Goal: Task Accomplishment & Management: Use online tool/utility

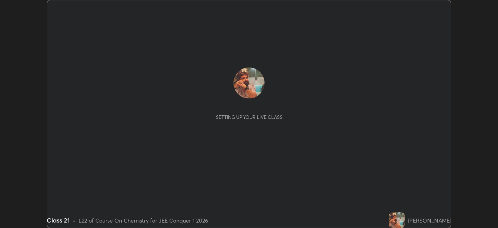
scroll to position [228, 498]
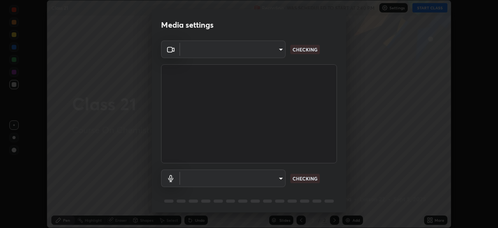
type input "e15fe1ebf70cde3bfcbeee335f8652014c7a9185cc29a01d69aea44f35fb34b8"
click at [199, 177] on body "Erase all Class 21 Recording WAS SCHEDULED TO START AT 2:40 PM Settings START C…" at bounding box center [249, 114] width 498 height 228
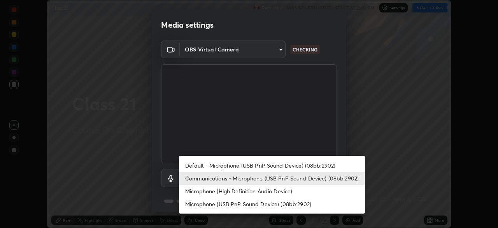
click at [195, 163] on li "Default - Microphone (USB PnP Sound Device) (08bb:2902)" at bounding box center [272, 165] width 186 height 13
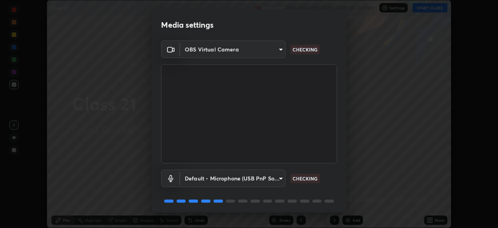
click at [197, 179] on body "Erase all Class 21 Recording WAS SCHEDULED TO START AT 2:40 PM Settings START C…" at bounding box center [249, 114] width 498 height 228
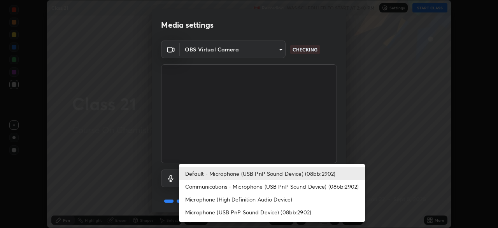
click at [199, 186] on li "Communications - Microphone (USB PnP Sound Device) (08bb:2902)" at bounding box center [272, 186] width 186 height 13
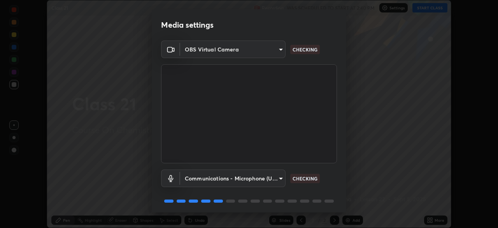
type input "communications"
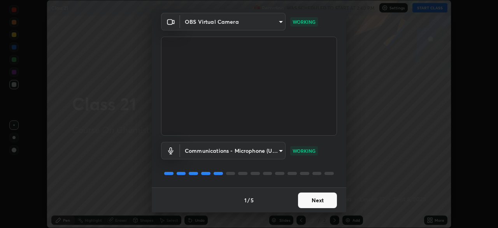
click at [310, 202] on button "Next" at bounding box center [317, 200] width 39 height 16
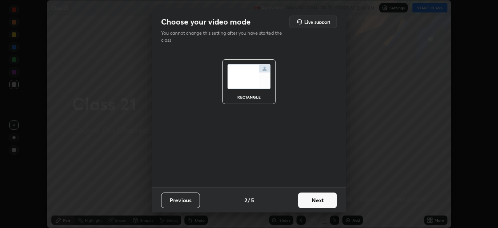
click at [313, 203] on button "Next" at bounding box center [317, 200] width 39 height 16
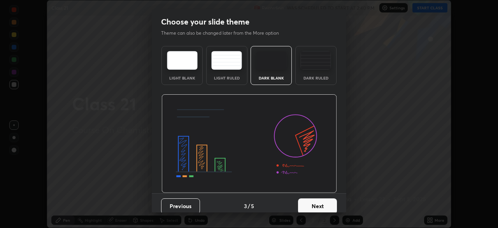
click at [313, 205] on button "Next" at bounding box center [317, 206] width 39 height 16
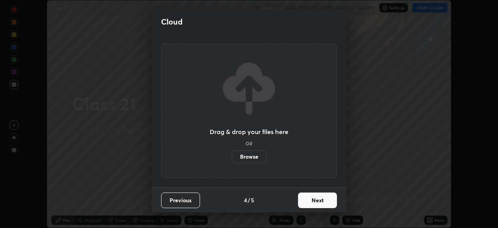
click at [314, 202] on button "Next" at bounding box center [317, 200] width 39 height 16
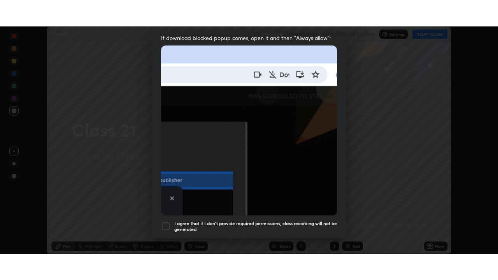
scroll to position [186, 0]
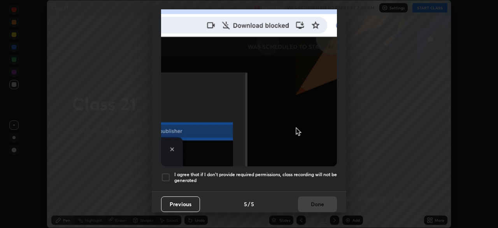
click at [166, 175] on div at bounding box center [165, 176] width 9 height 9
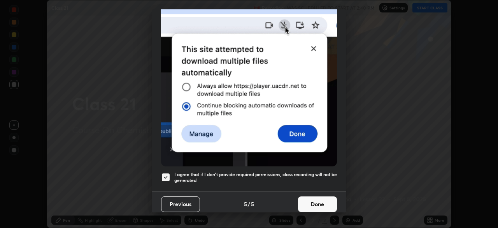
click at [314, 200] on button "Done" at bounding box center [317, 204] width 39 height 16
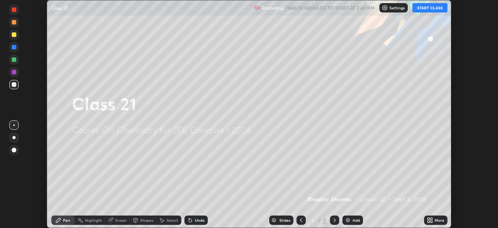
click at [356, 221] on div "Add" at bounding box center [355, 220] width 7 height 4
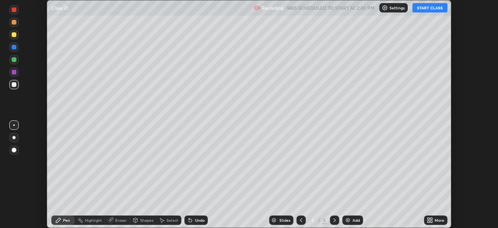
click at [439, 221] on div "More" at bounding box center [440, 220] width 10 height 4
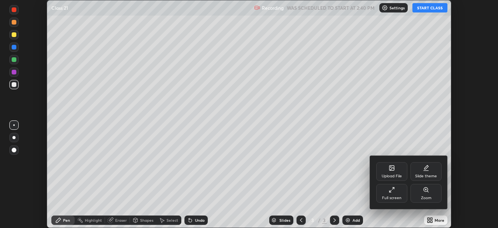
click at [396, 191] on div "Full screen" at bounding box center [391, 193] width 31 height 19
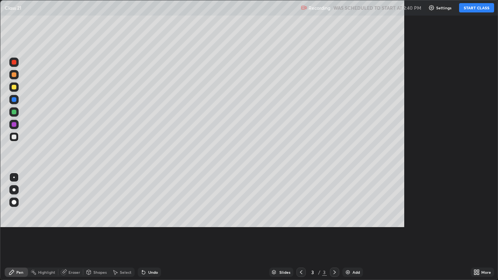
scroll to position [280, 498]
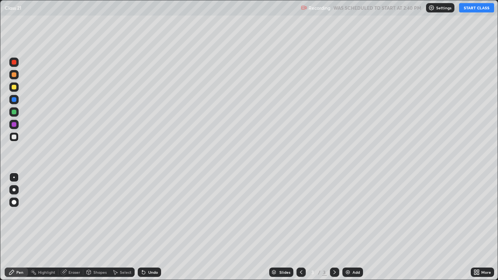
click at [474, 8] on button "START CLASS" at bounding box center [476, 7] width 35 height 9
click at [151, 227] on div "Undo" at bounding box center [153, 272] width 10 height 4
click at [355, 227] on div "Add" at bounding box center [355, 272] width 7 height 4
click at [75, 227] on div "Eraser" at bounding box center [74, 272] width 12 height 4
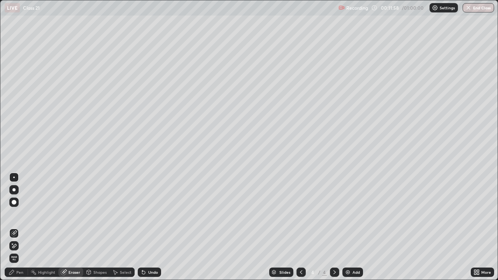
click at [21, 227] on div "Pen" at bounding box center [19, 272] width 7 height 4
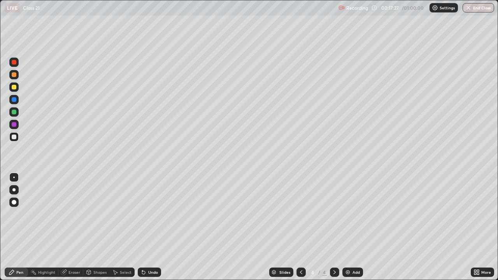
click at [152, 227] on div "Undo" at bounding box center [149, 272] width 23 height 9
click at [154, 227] on div "Undo" at bounding box center [153, 272] width 10 height 4
click at [76, 227] on div "Eraser" at bounding box center [74, 272] width 12 height 4
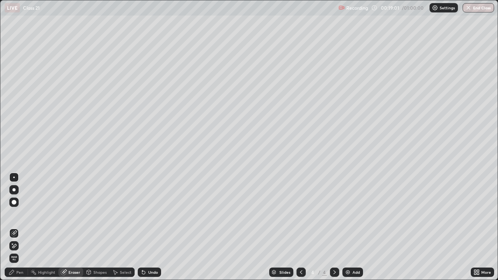
click at [19, 227] on div "Pen" at bounding box center [16, 272] width 23 height 9
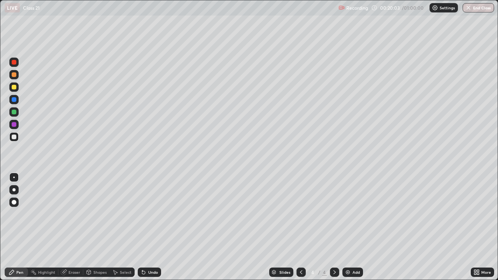
click at [14, 86] on div at bounding box center [14, 87] width 5 height 5
click at [74, 227] on div "Eraser" at bounding box center [74, 272] width 12 height 4
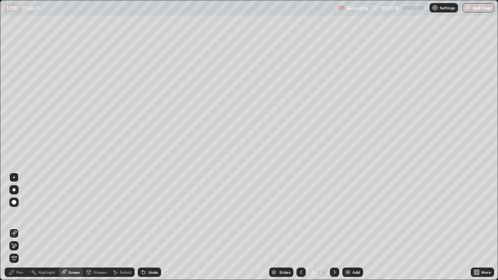
click at [21, 227] on div "Pen" at bounding box center [19, 272] width 7 height 4
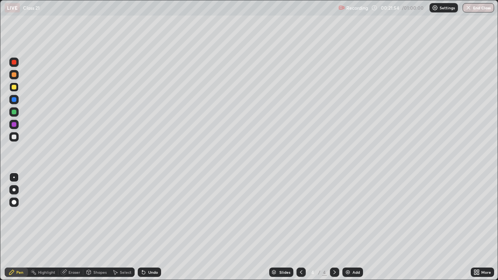
click at [151, 227] on div "Undo" at bounding box center [153, 272] width 10 height 4
click at [334, 227] on icon at bounding box center [334, 272] width 6 height 6
click at [354, 227] on div "Add" at bounding box center [355, 272] width 7 height 4
click at [75, 227] on div "Eraser" at bounding box center [74, 272] width 12 height 4
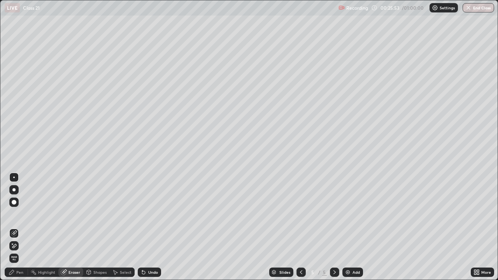
click at [20, 227] on div "Pen" at bounding box center [19, 272] width 7 height 4
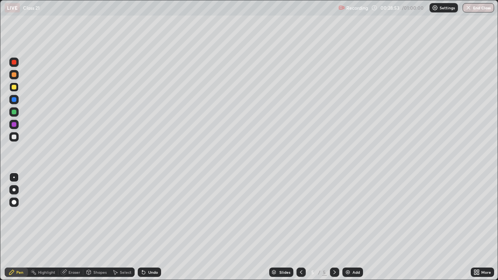
click at [74, 227] on div "Eraser" at bounding box center [74, 272] width 12 height 4
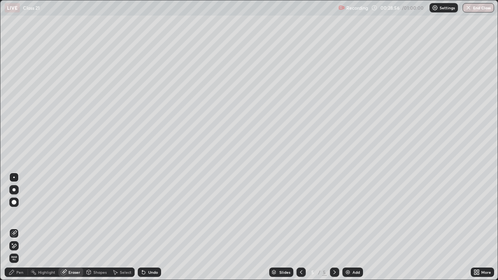
click at [19, 227] on div "Pen" at bounding box center [19, 272] width 7 height 4
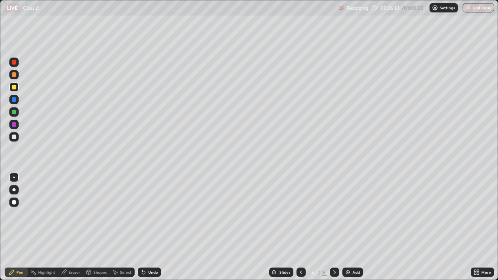
click at [301, 227] on icon at bounding box center [301, 272] width 6 height 6
click at [334, 227] on icon at bounding box center [334, 272] width 6 height 6
click at [354, 227] on div "Add" at bounding box center [355, 272] width 7 height 4
click at [72, 227] on div "Eraser" at bounding box center [74, 272] width 12 height 4
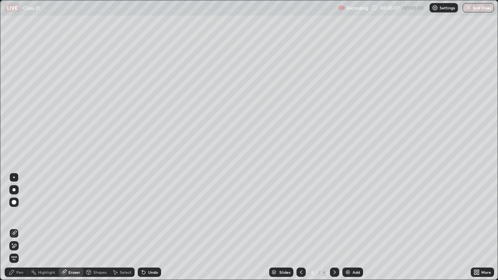
click at [24, 227] on div "Pen" at bounding box center [16, 272] width 23 height 9
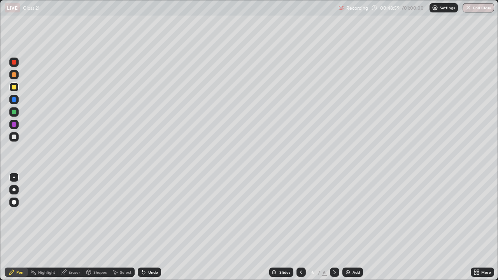
click at [154, 227] on div "Undo" at bounding box center [153, 272] width 10 height 4
click at [482, 8] on button "End Class" at bounding box center [479, 7] width 32 height 9
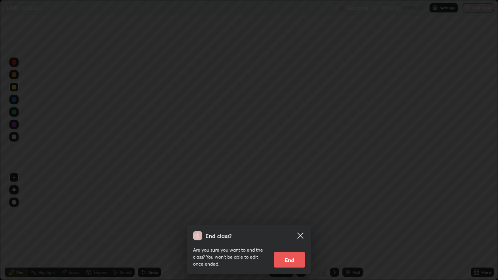
click at [288, 227] on button "End" at bounding box center [289, 260] width 31 height 16
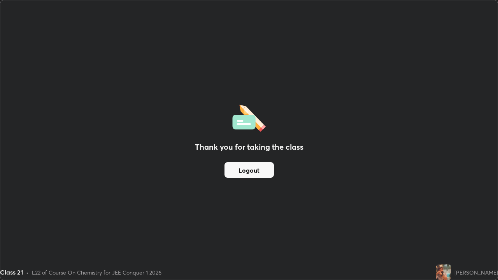
click at [252, 170] on button "Logout" at bounding box center [248, 170] width 49 height 16
